Goal: Information Seeking & Learning: Learn about a topic

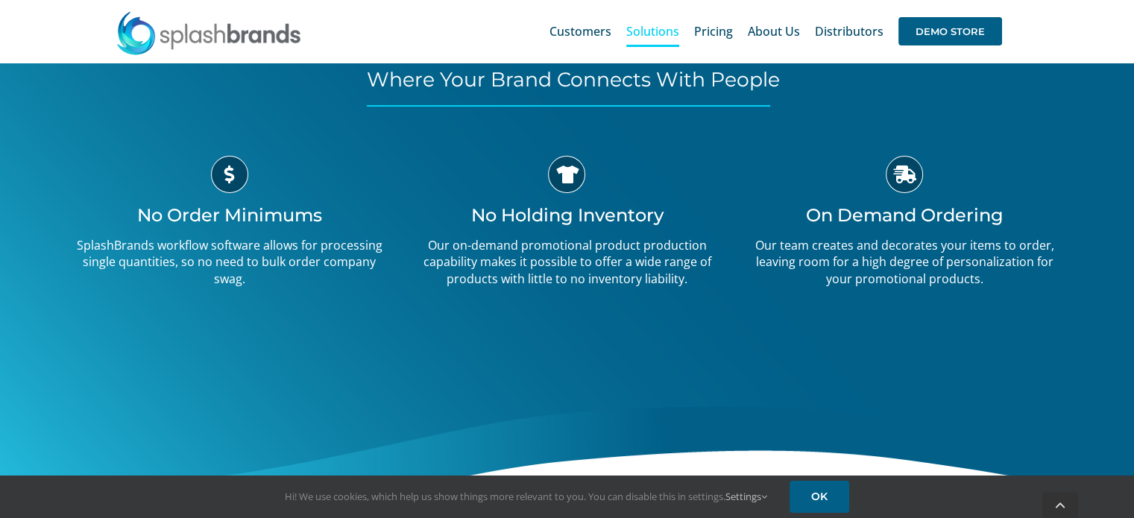
scroll to position [367, 0]
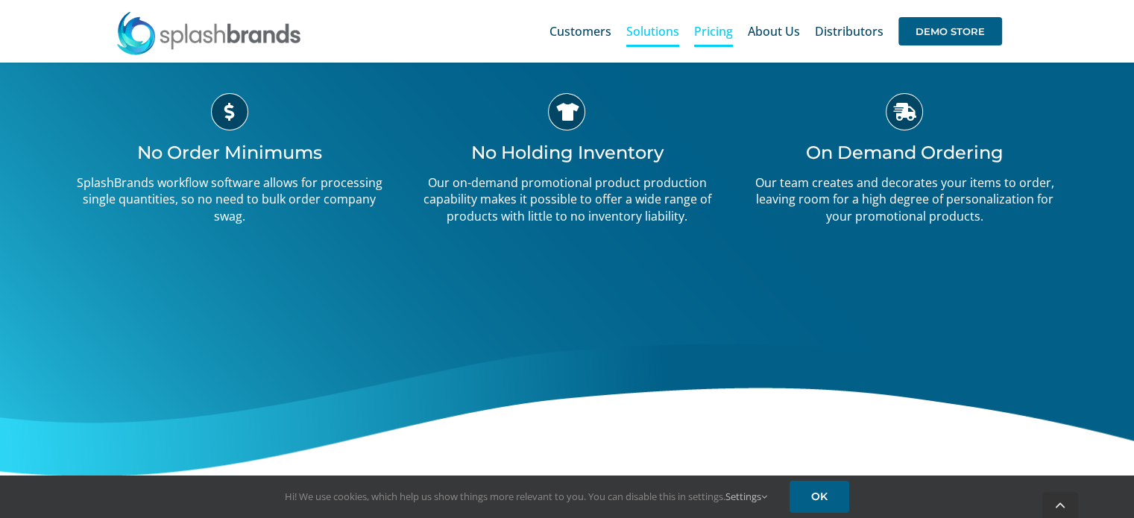
click at [719, 32] on span "Pricing" at bounding box center [713, 31] width 39 height 12
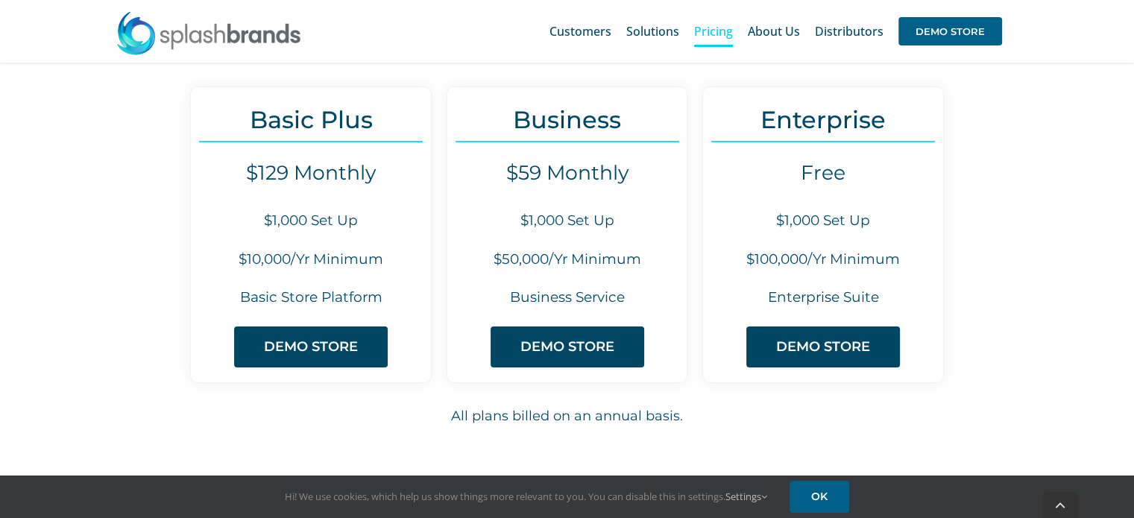
scroll to position [154, 0]
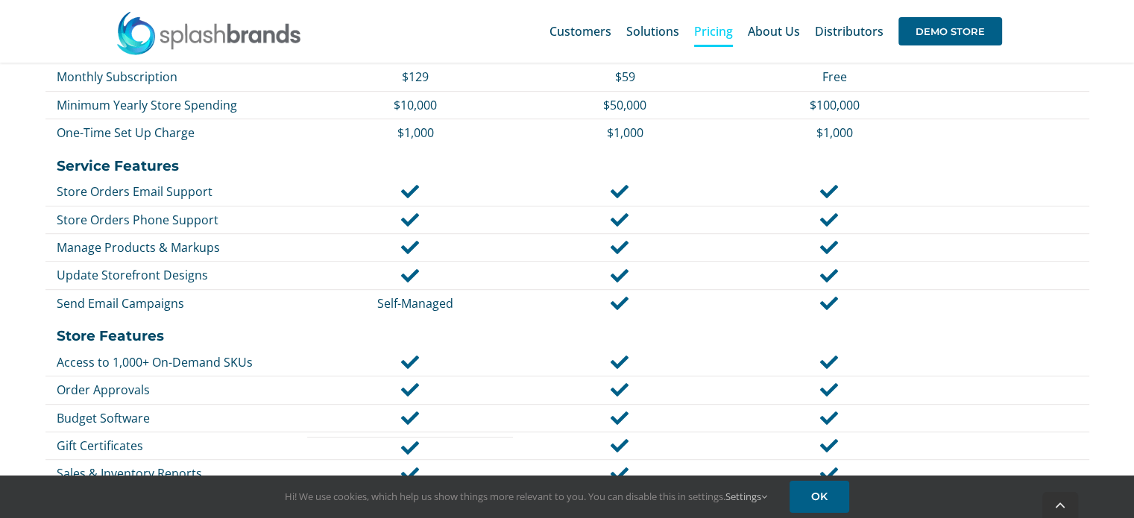
click at [1066, 297] on div "Basic Plus Business Enterprise Plan Basics Monthly Subscription $129 $59 Free M…" at bounding box center [566, 463] width 1047 height 976
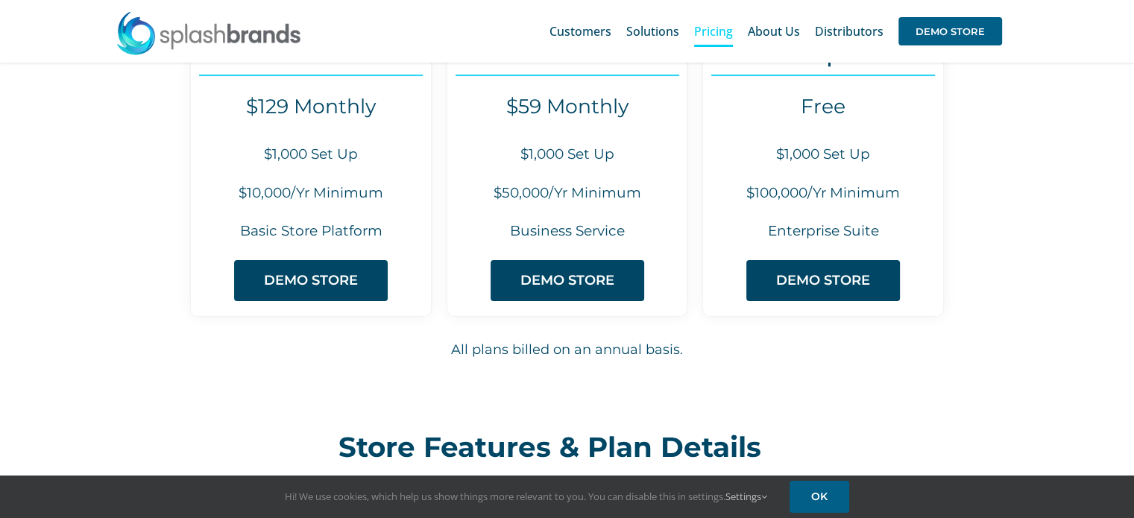
scroll to position [107, 0]
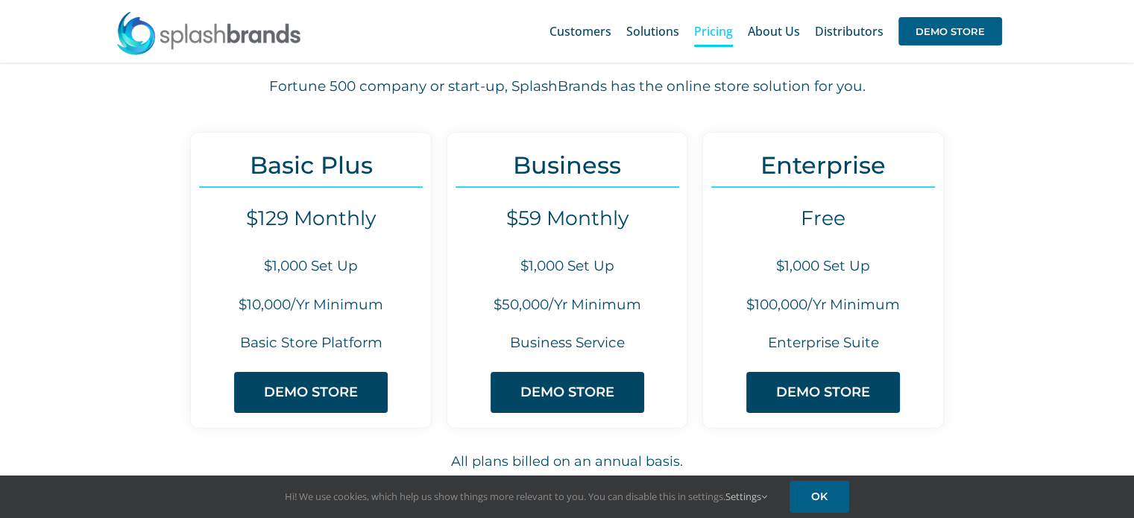
click at [1052, 340] on div "Basic Plus $129 Monthly $1,000 Set Up $10,000/Yr Minimum Basic Store Platform D…" at bounding box center [567, 317] width 1024 height 370
